Goal: Obtain resource: Download file/media

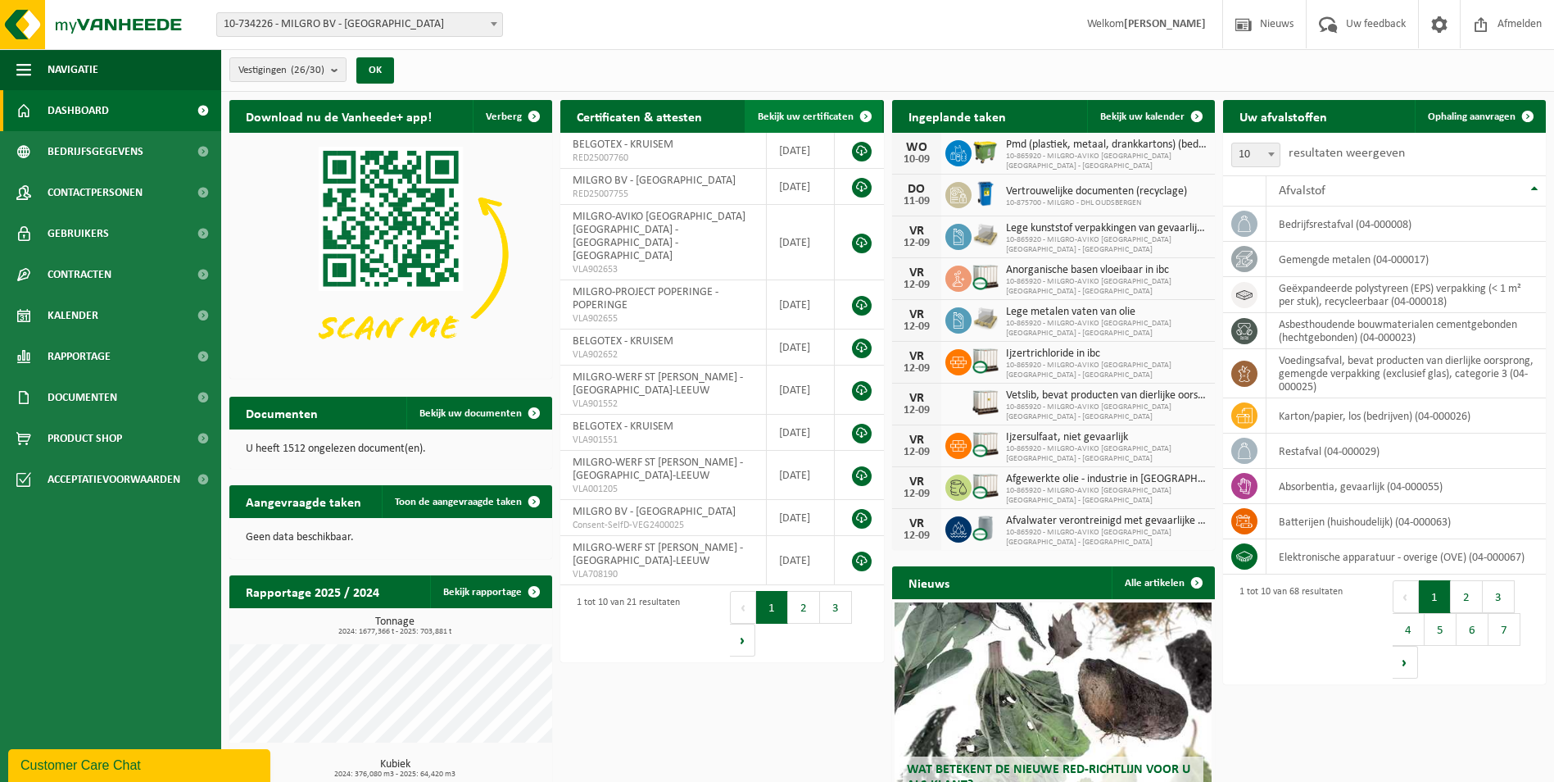
click at [797, 117] on span "Bekijk uw certificaten" at bounding box center [806, 116] width 96 height 11
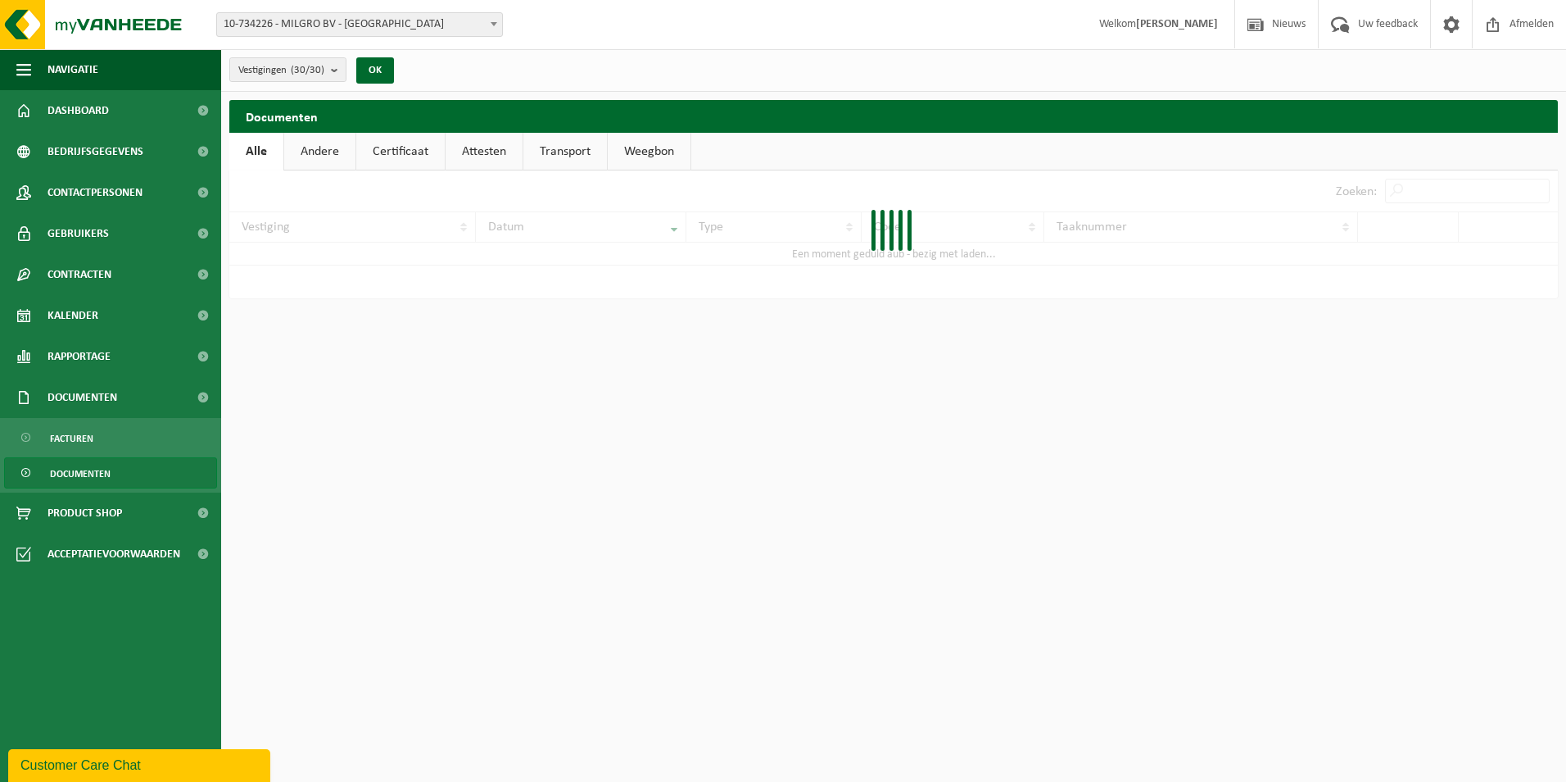
click at [483, 149] on link "Attesten" at bounding box center [484, 152] width 77 height 38
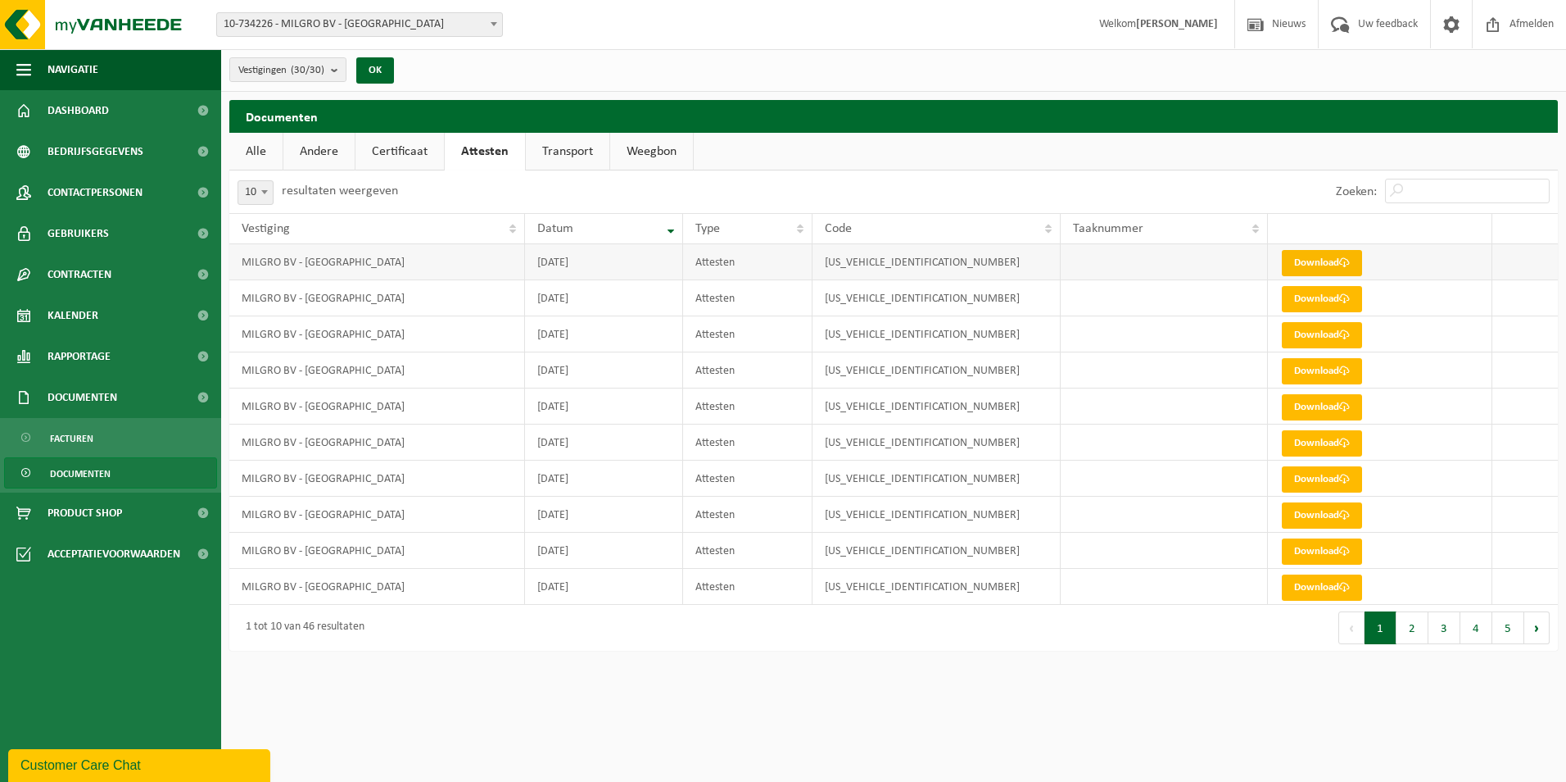
click at [1299, 256] on link "Download" at bounding box center [1322, 263] width 80 height 26
